Goal: Understand process/instructions: Learn how to perform a task or action

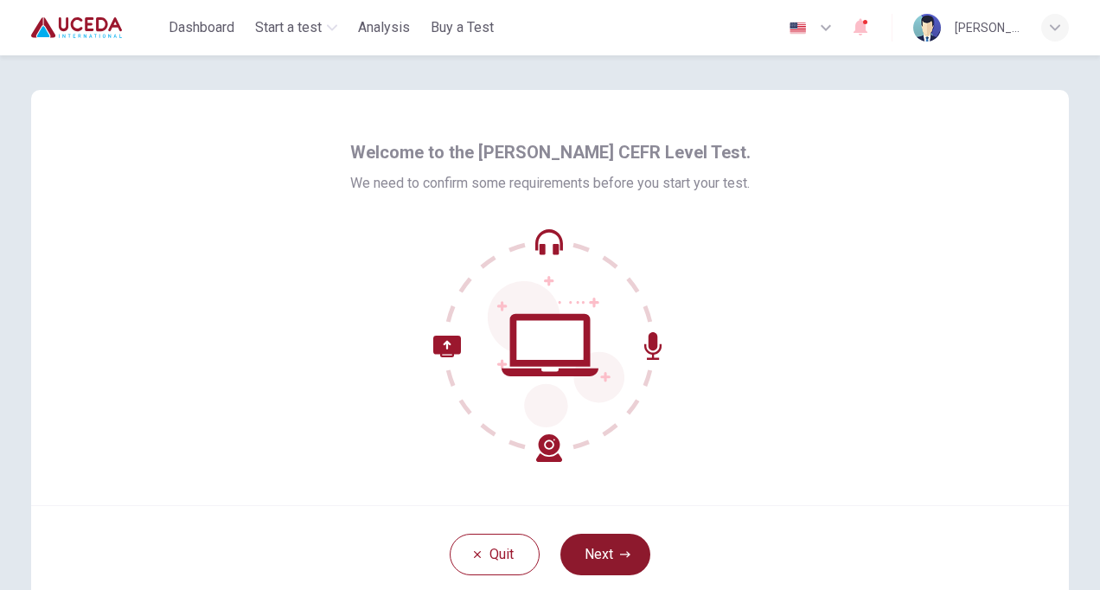
click at [606, 553] on button "Next" at bounding box center [605, 553] width 90 height 41
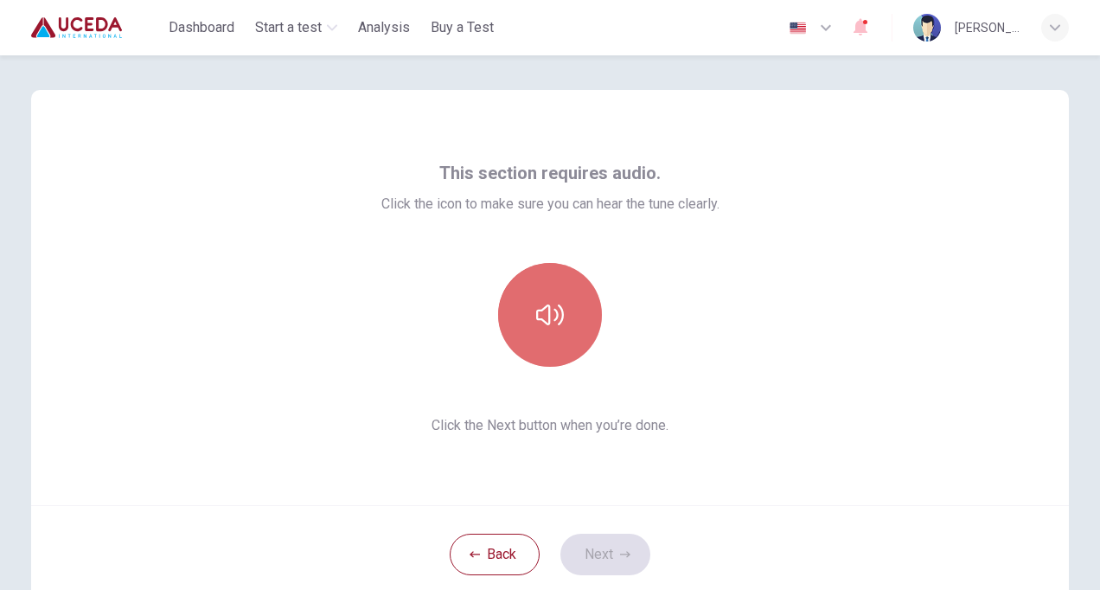
click at [555, 322] on icon "button" at bounding box center [550, 314] width 28 height 21
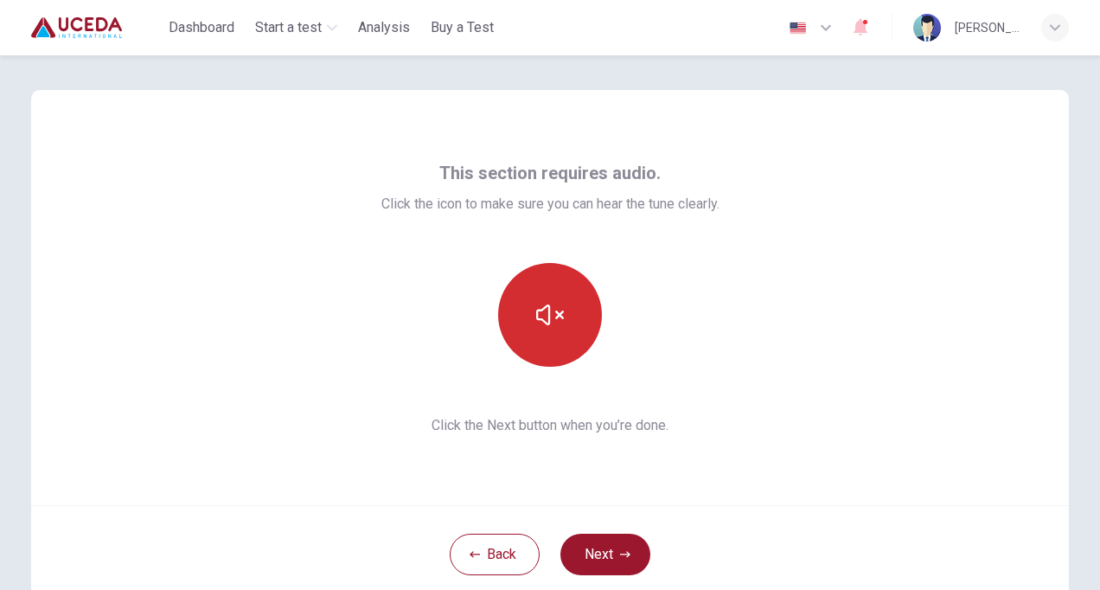
click at [577, 313] on button "button" at bounding box center [550, 315] width 104 height 104
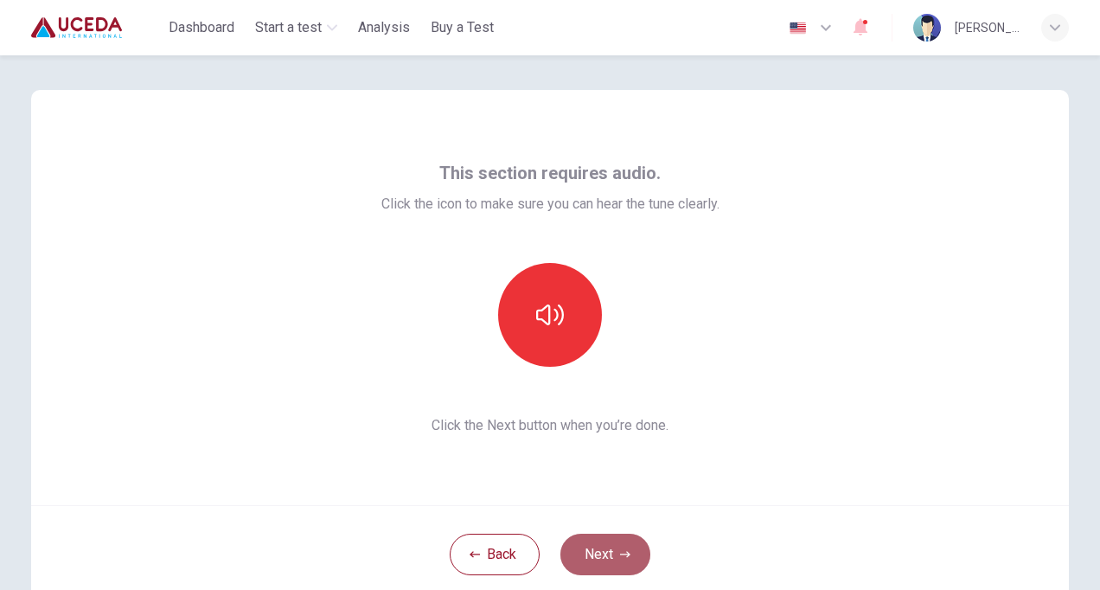
click at [590, 547] on button "Next" at bounding box center [605, 553] width 90 height 41
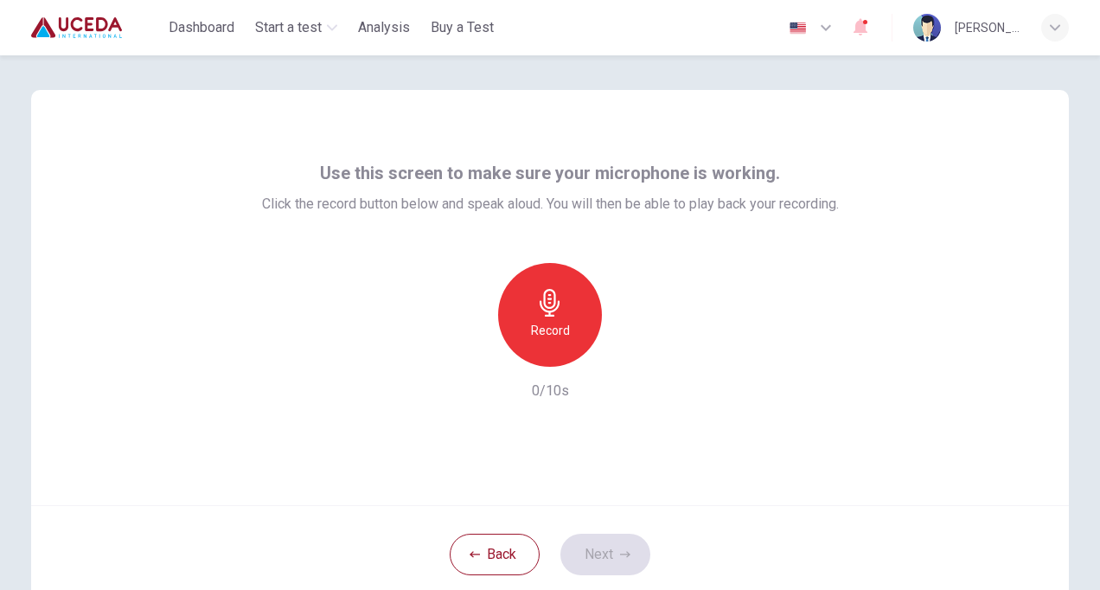
click at [556, 309] on icon "button" at bounding box center [550, 303] width 28 height 28
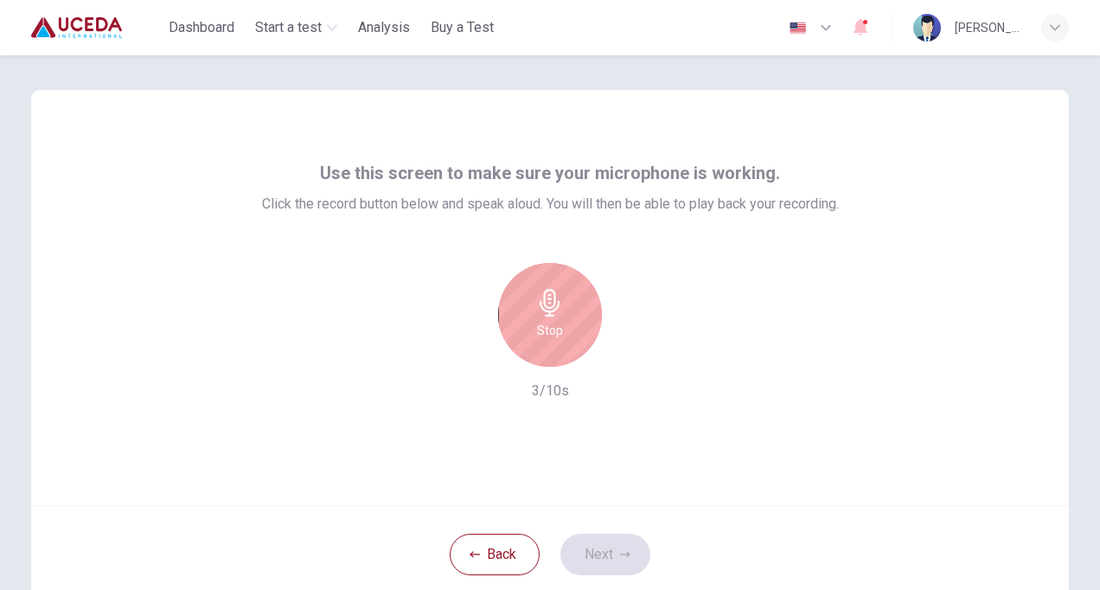
click at [546, 299] on icon "button" at bounding box center [550, 303] width 28 height 28
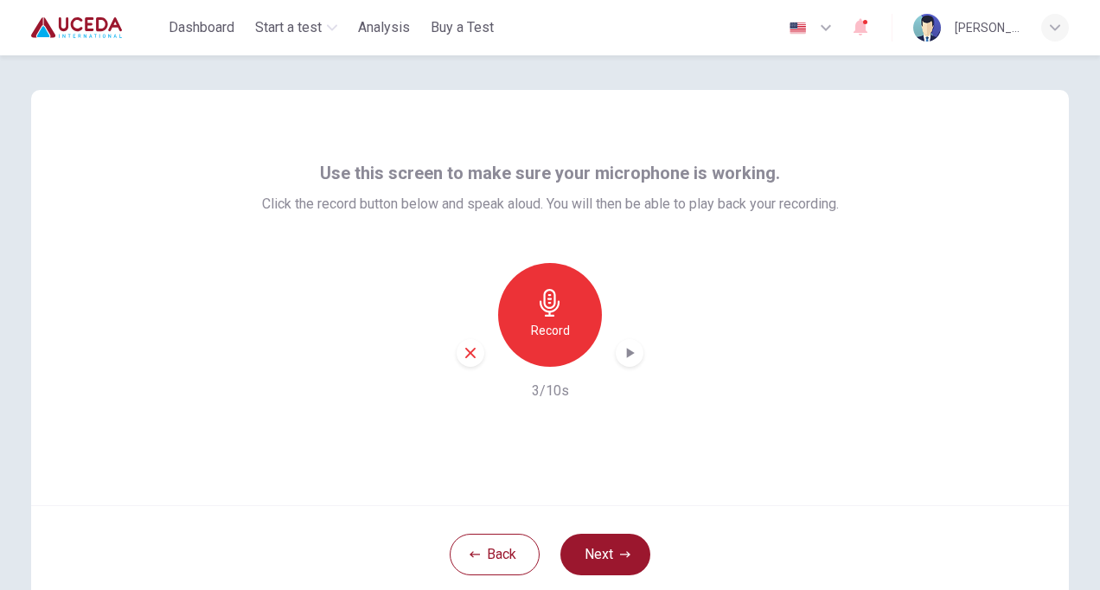
click at [636, 346] on div "button" at bounding box center [629, 353] width 28 height 28
click at [609, 539] on button "Next" at bounding box center [605, 553] width 90 height 41
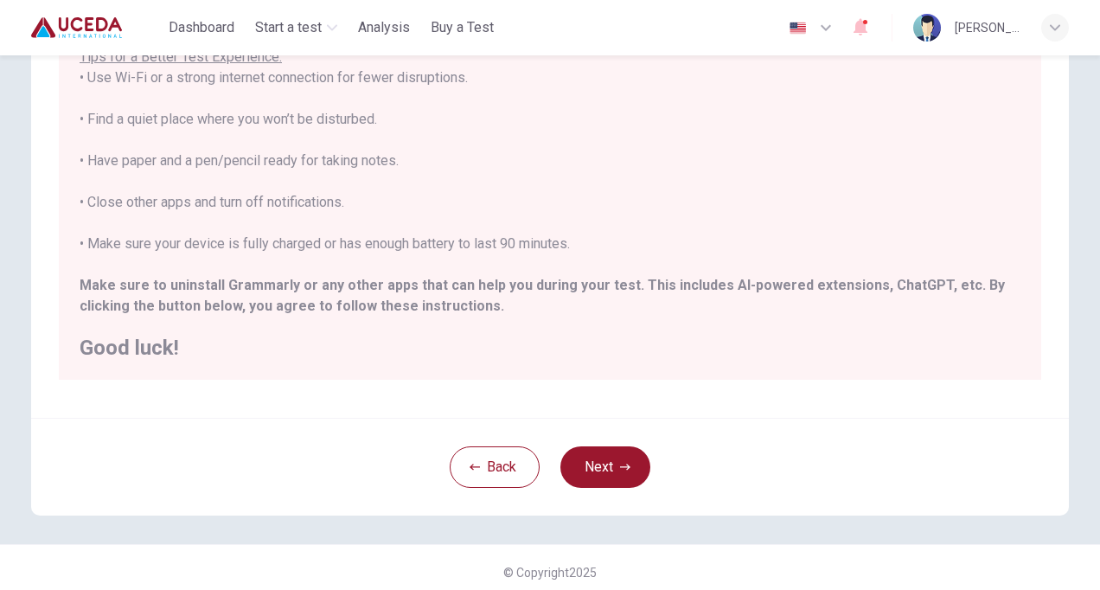
scroll to position [309, 0]
click at [602, 463] on button "Next" at bounding box center [605, 464] width 90 height 41
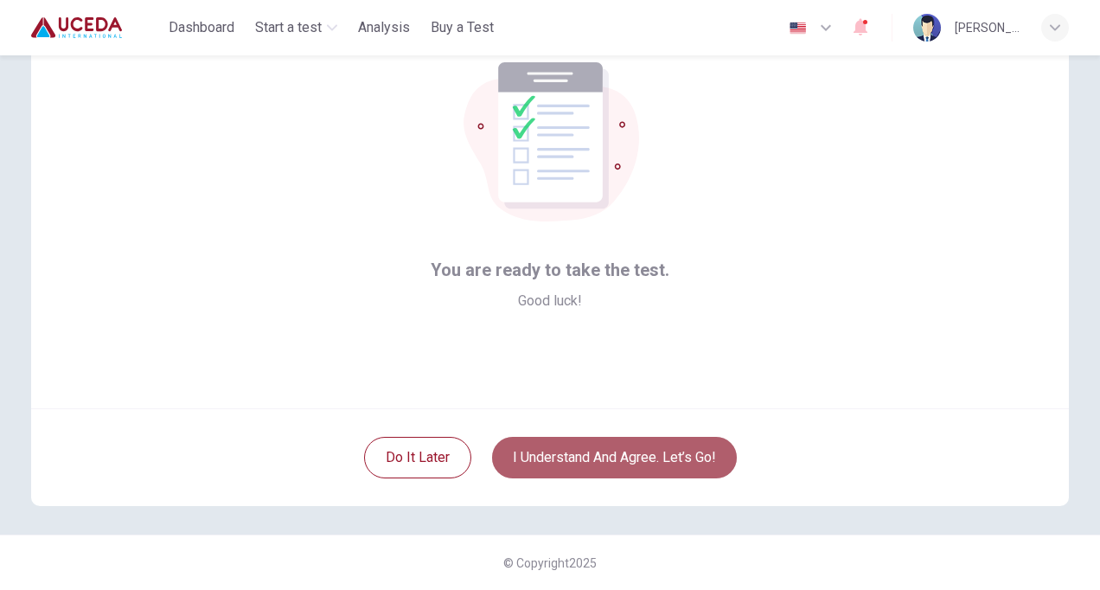
click at [602, 463] on button "I understand and agree. Let’s go!" at bounding box center [614, 457] width 245 height 41
